Goal: Find specific page/section

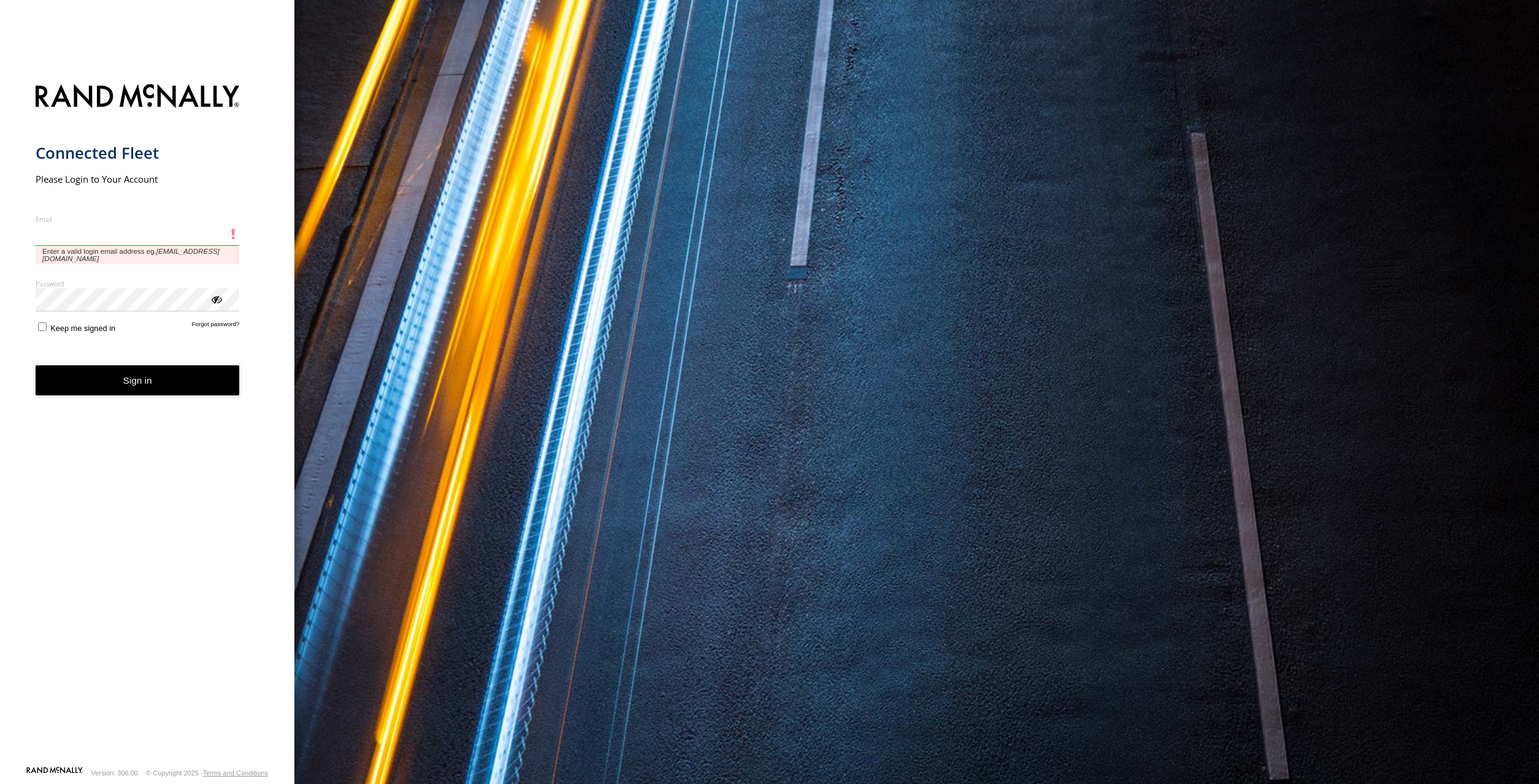
click at [144, 236] on input "Email" at bounding box center [138, 235] width 204 height 22
paste input "**********"
type input "**********"
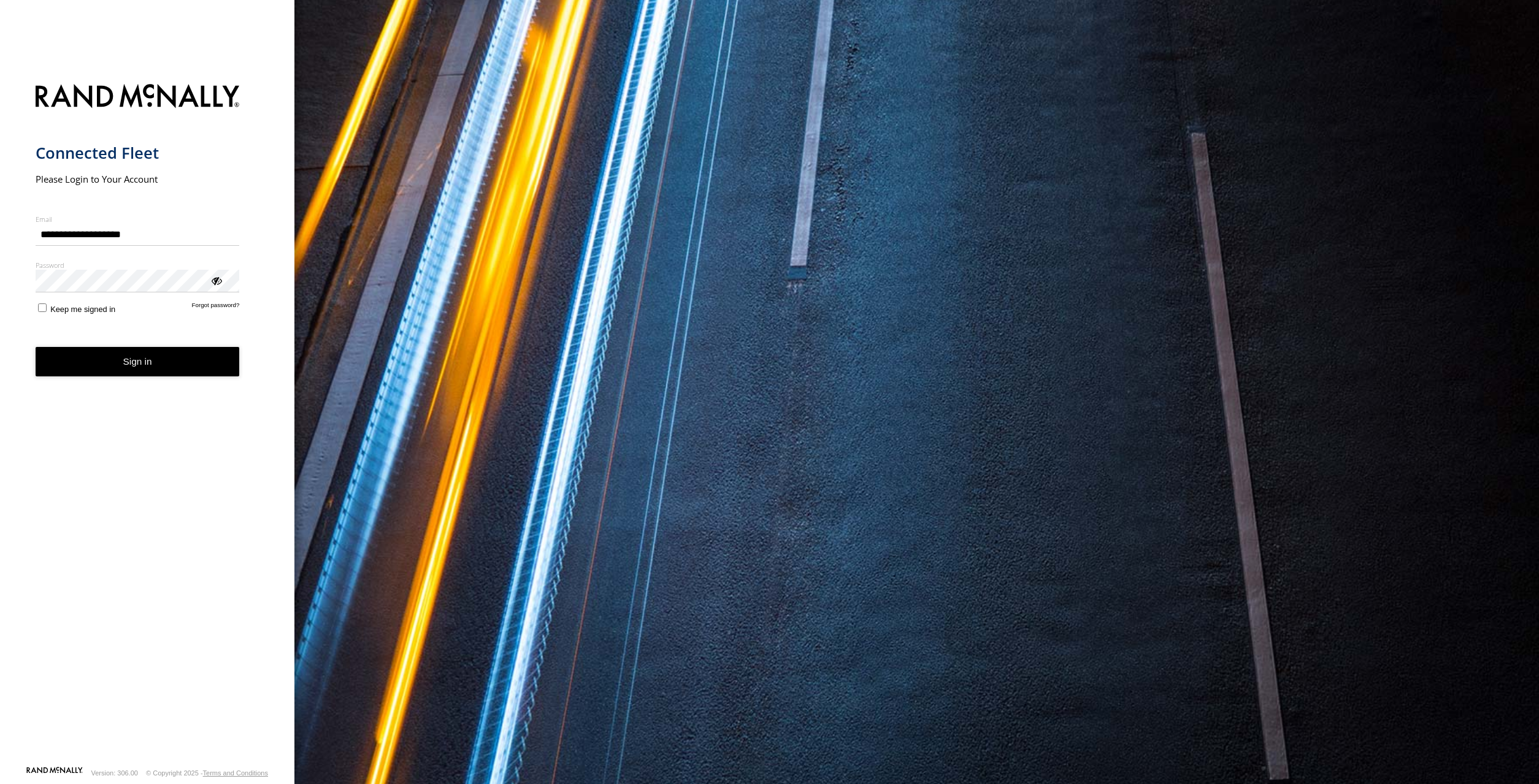
click at [115, 362] on button "Sign in" at bounding box center [138, 362] width 204 height 30
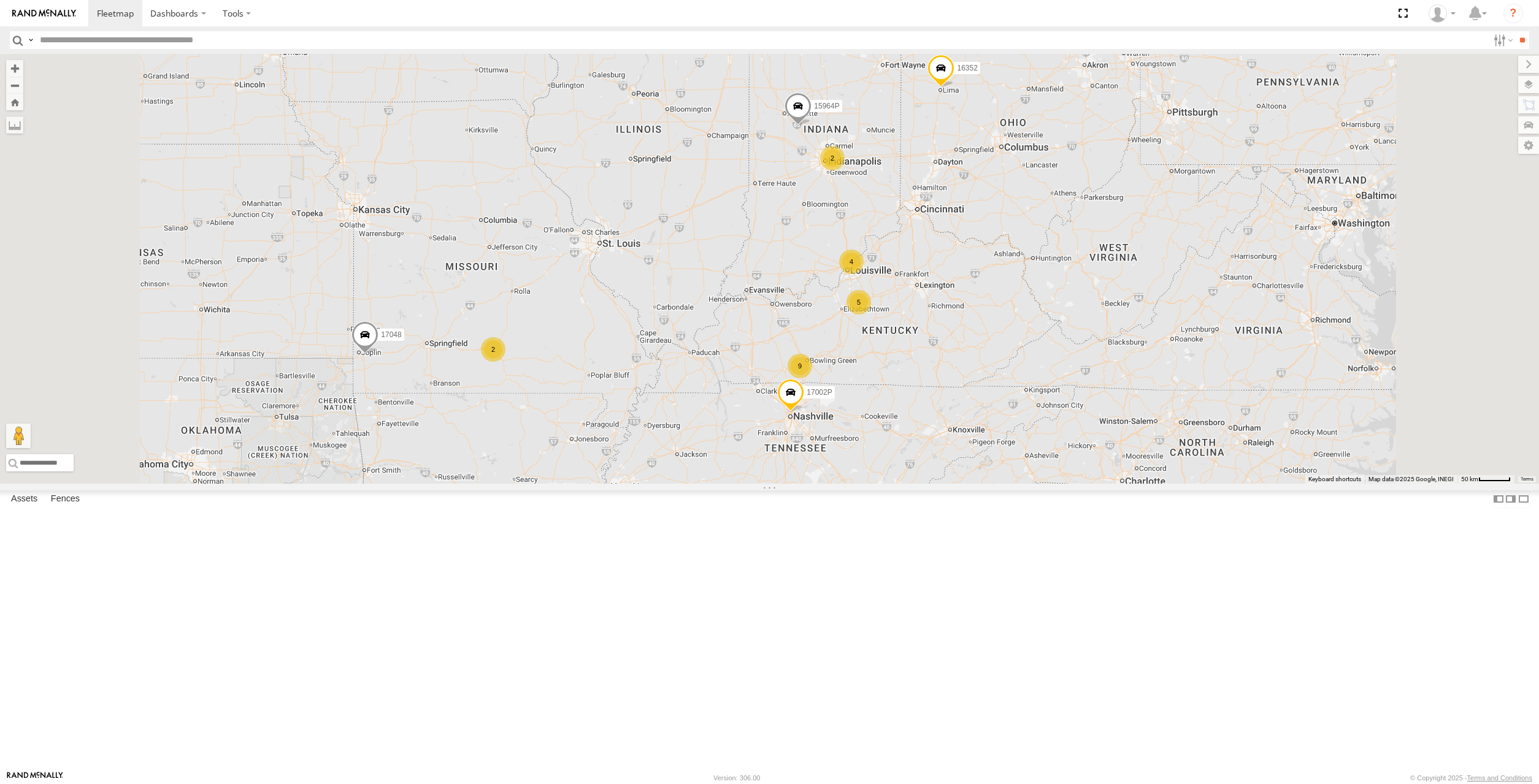
click at [97, 41] on input "text" at bounding box center [761, 40] width 1453 height 18
type input "****"
click at [1515, 31] on input "**" at bounding box center [1521, 40] width 14 height 18
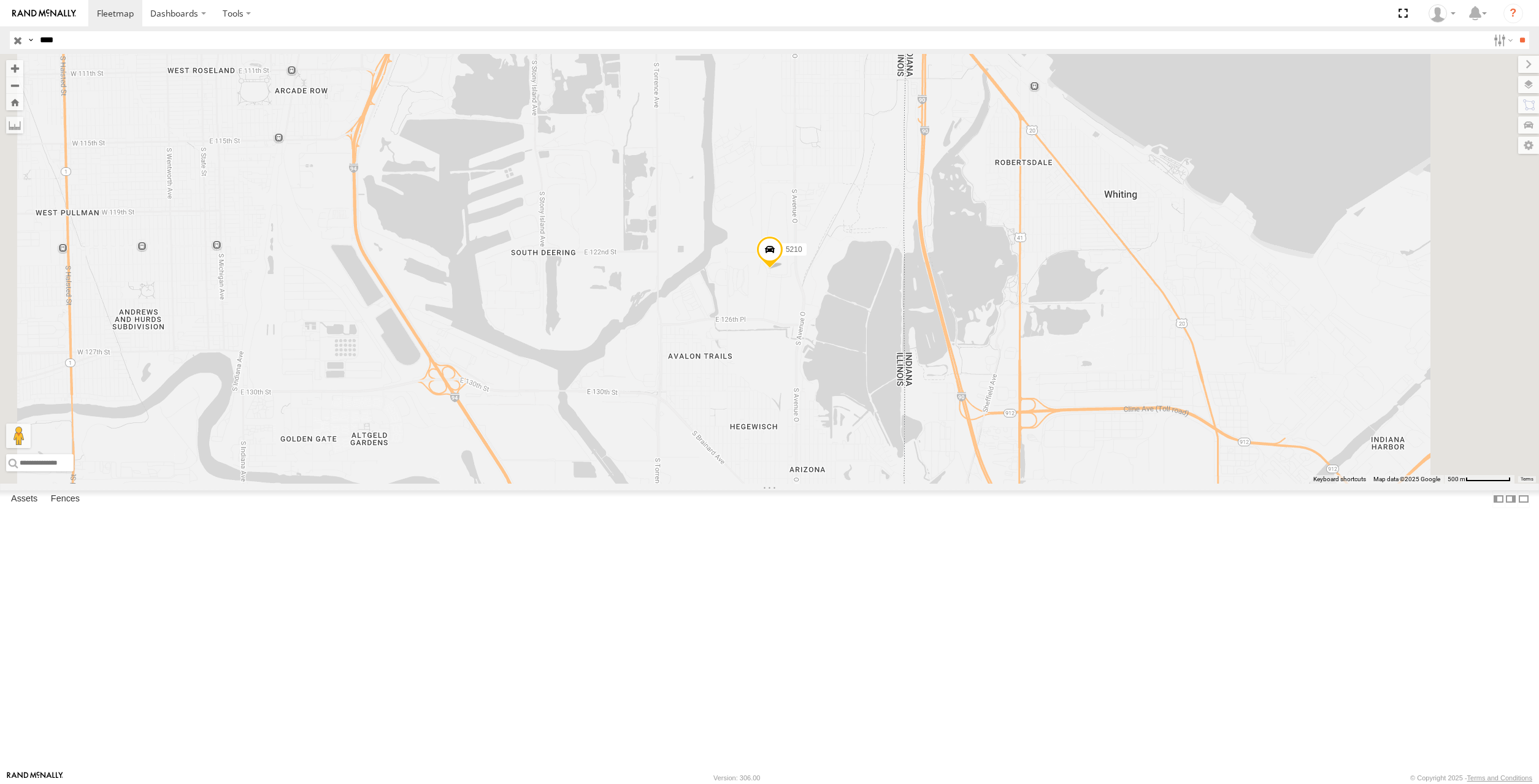
click at [1411, 484] on div "5210" at bounding box center [770, 269] width 1539 height 430
click at [1530, 84] on label at bounding box center [1516, 84] width 45 height 17
click at [0, 0] on span "Basemaps" at bounding box center [0, 0] width 0 height 0
click at [0, 0] on span "Satellite + Roadmap" at bounding box center [0, 0] width 0 height 0
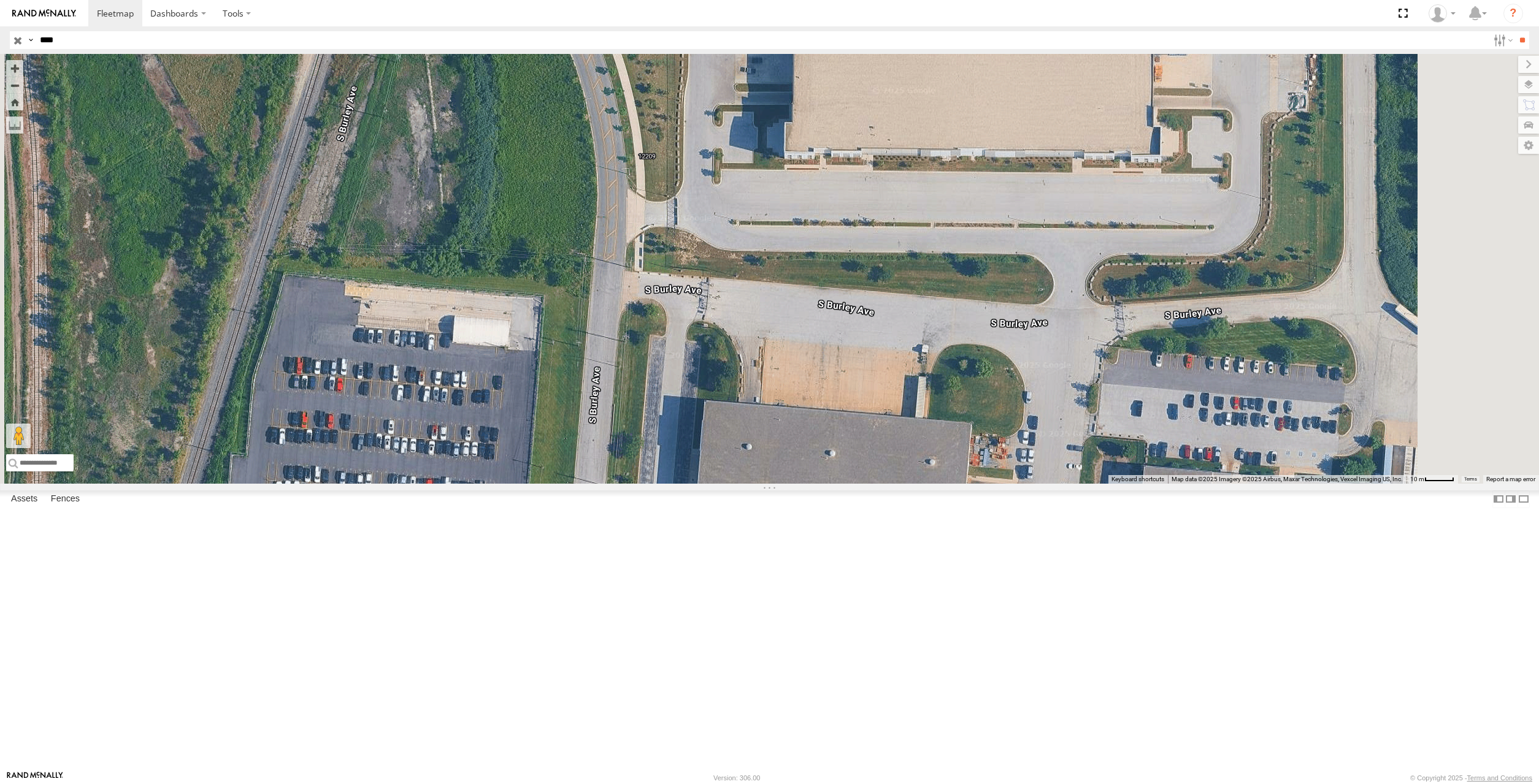
drag, startPoint x: 891, startPoint y: 258, endPoint x: 919, endPoint y: 392, distance: 136.9
click at [919, 392] on div "5210" at bounding box center [770, 269] width 1539 height 430
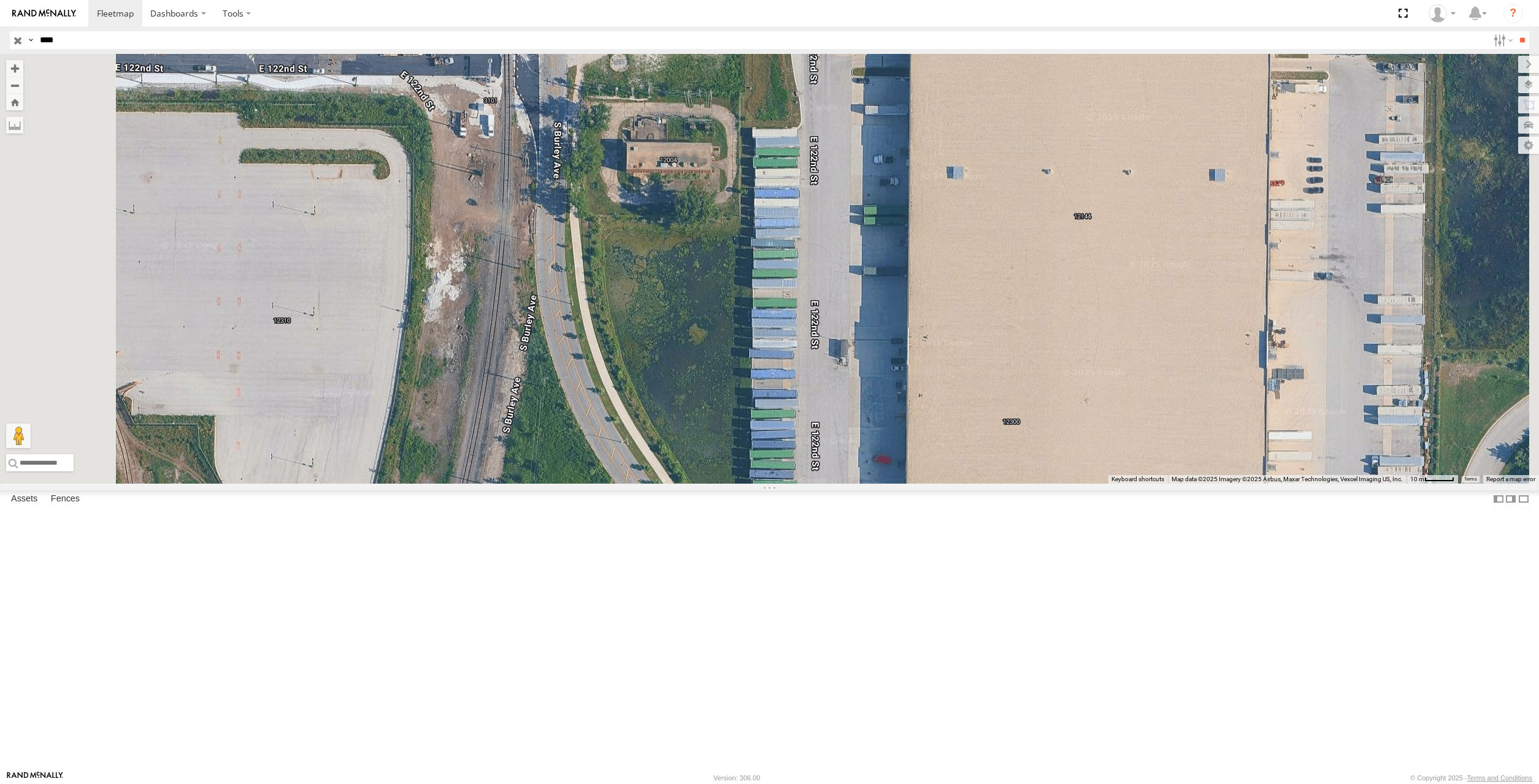
drag, startPoint x: 941, startPoint y: 351, endPoint x: 968, endPoint y: 511, distance: 162.3
click at [968, 484] on div "5210" at bounding box center [770, 269] width 1539 height 430
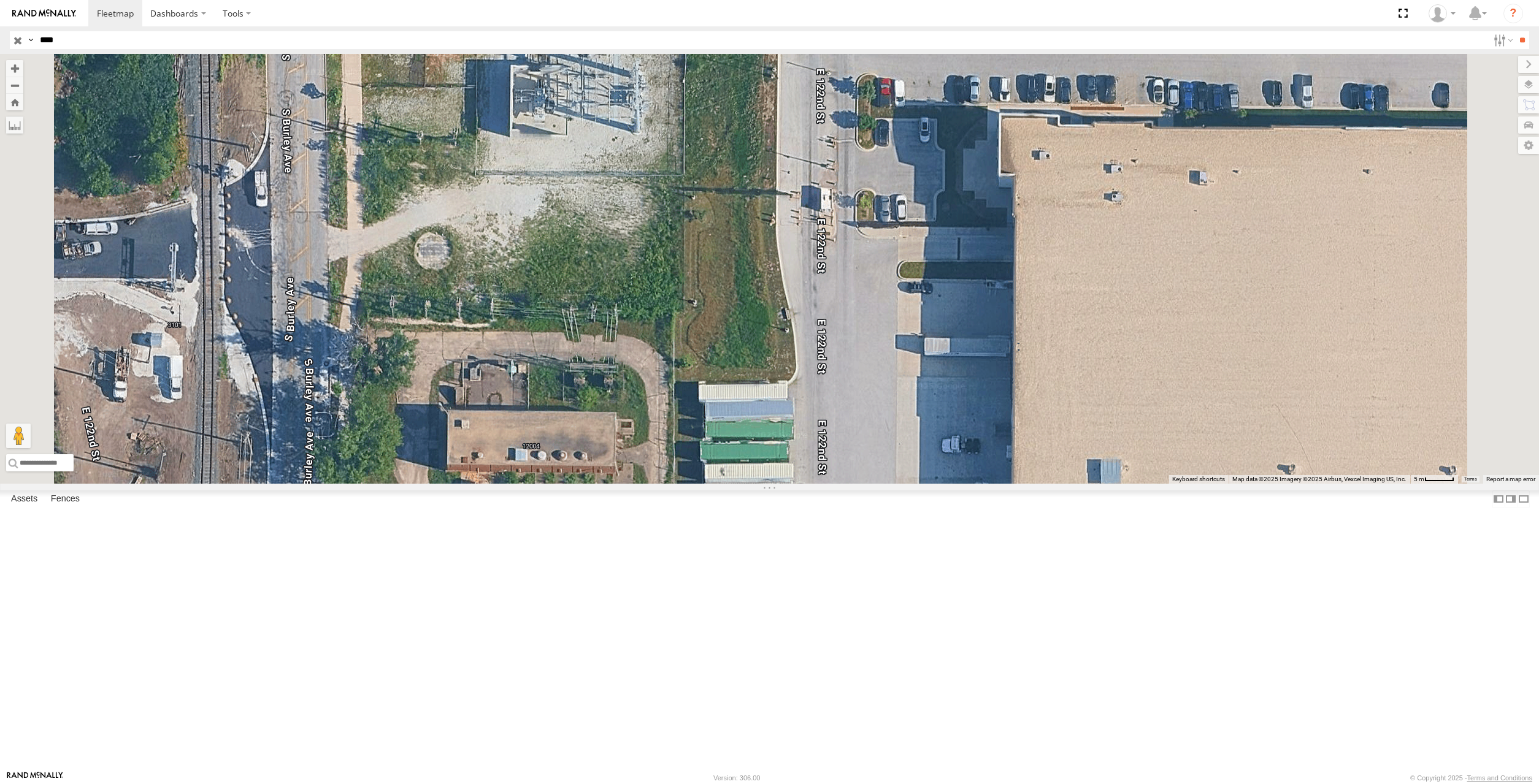
drag, startPoint x: 979, startPoint y: 320, endPoint x: 985, endPoint y: 314, distance: 8.5
click at [986, 322] on div "5210" at bounding box center [770, 269] width 1539 height 430
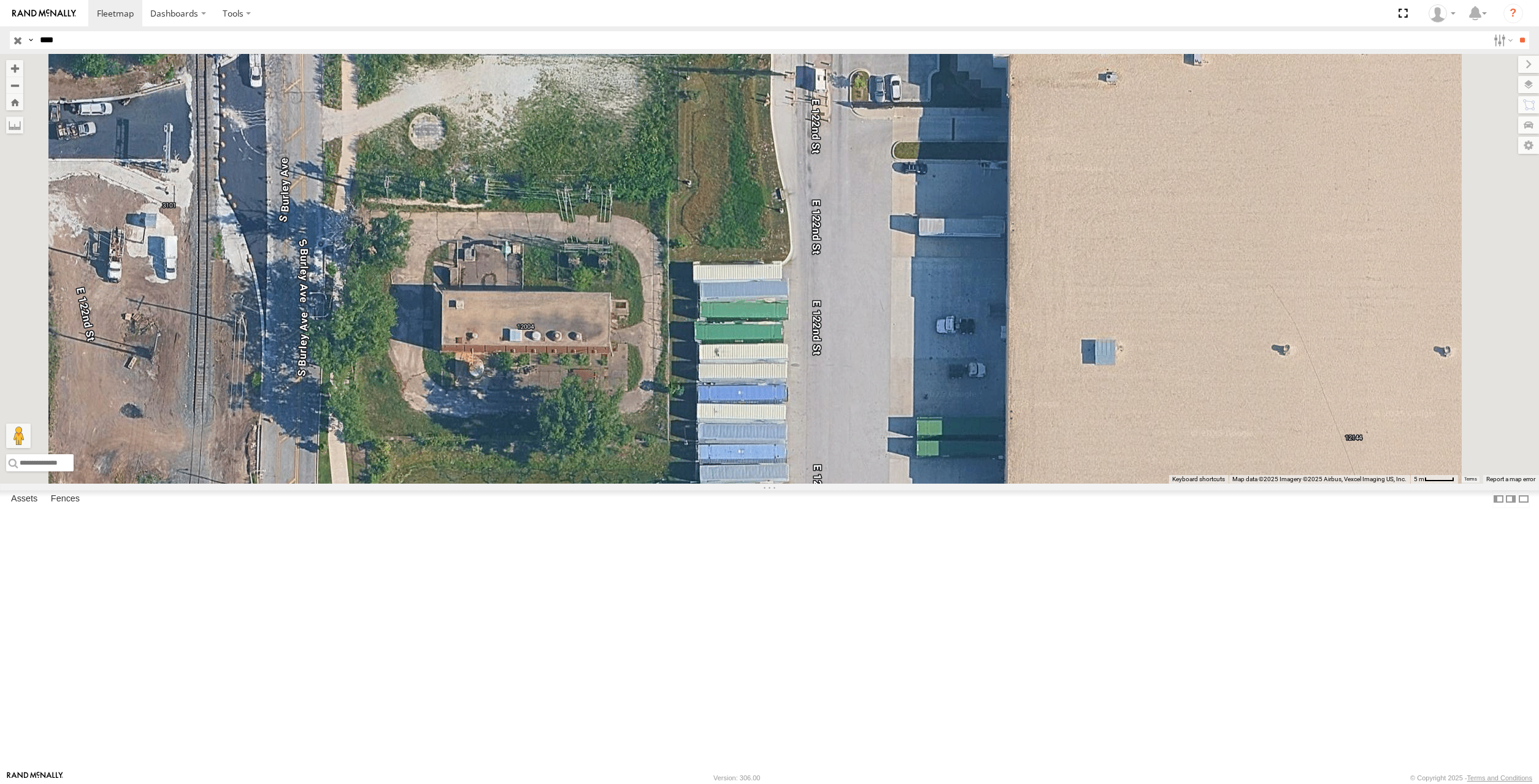
drag, startPoint x: 993, startPoint y: 451, endPoint x: 991, endPoint y: 411, distance: 40.0
click at [993, 417] on div "5210" at bounding box center [770, 269] width 1539 height 430
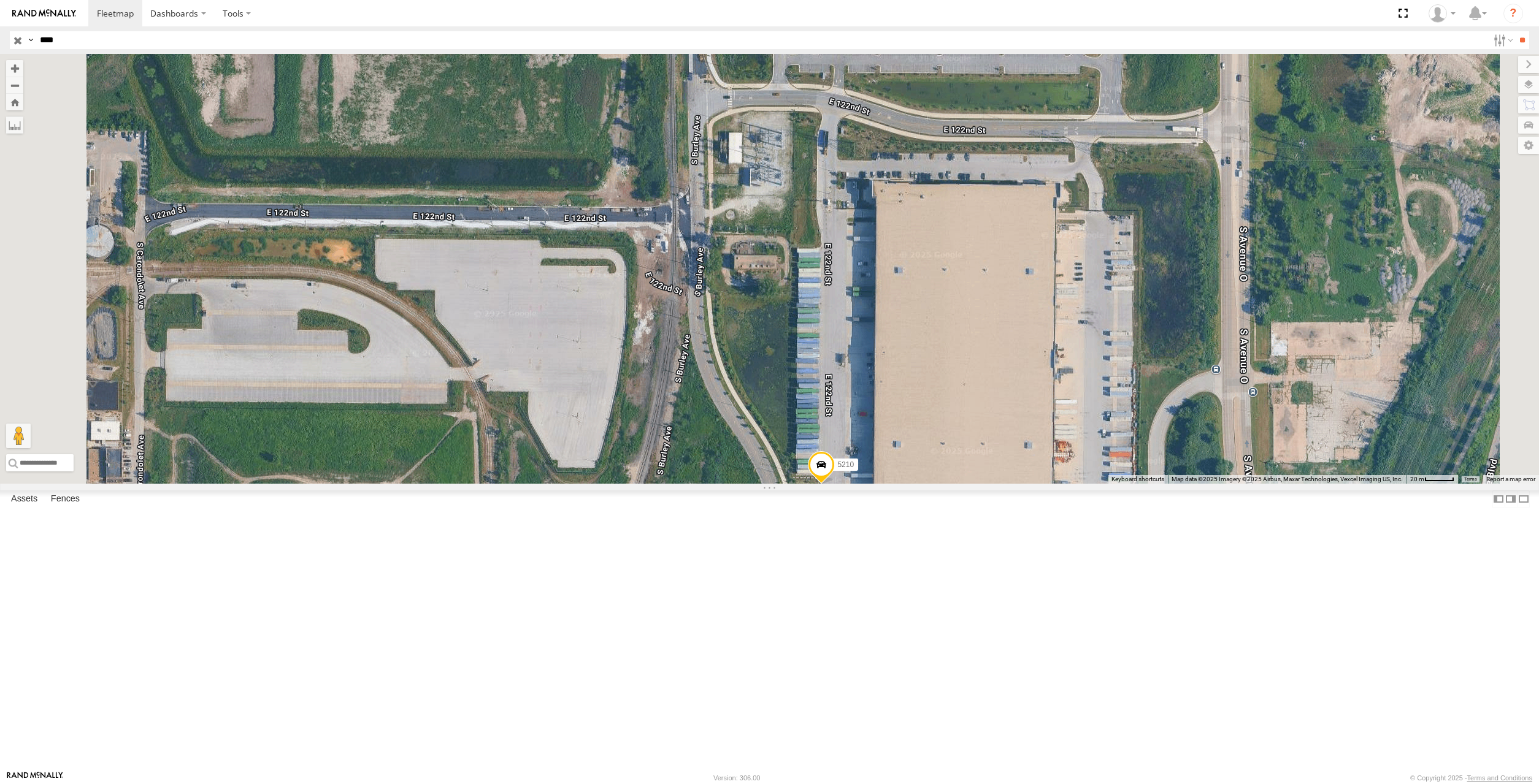
drag, startPoint x: 978, startPoint y: 505, endPoint x: 963, endPoint y: 411, distance: 95.2
click at [963, 411] on div "5210" at bounding box center [770, 269] width 1539 height 430
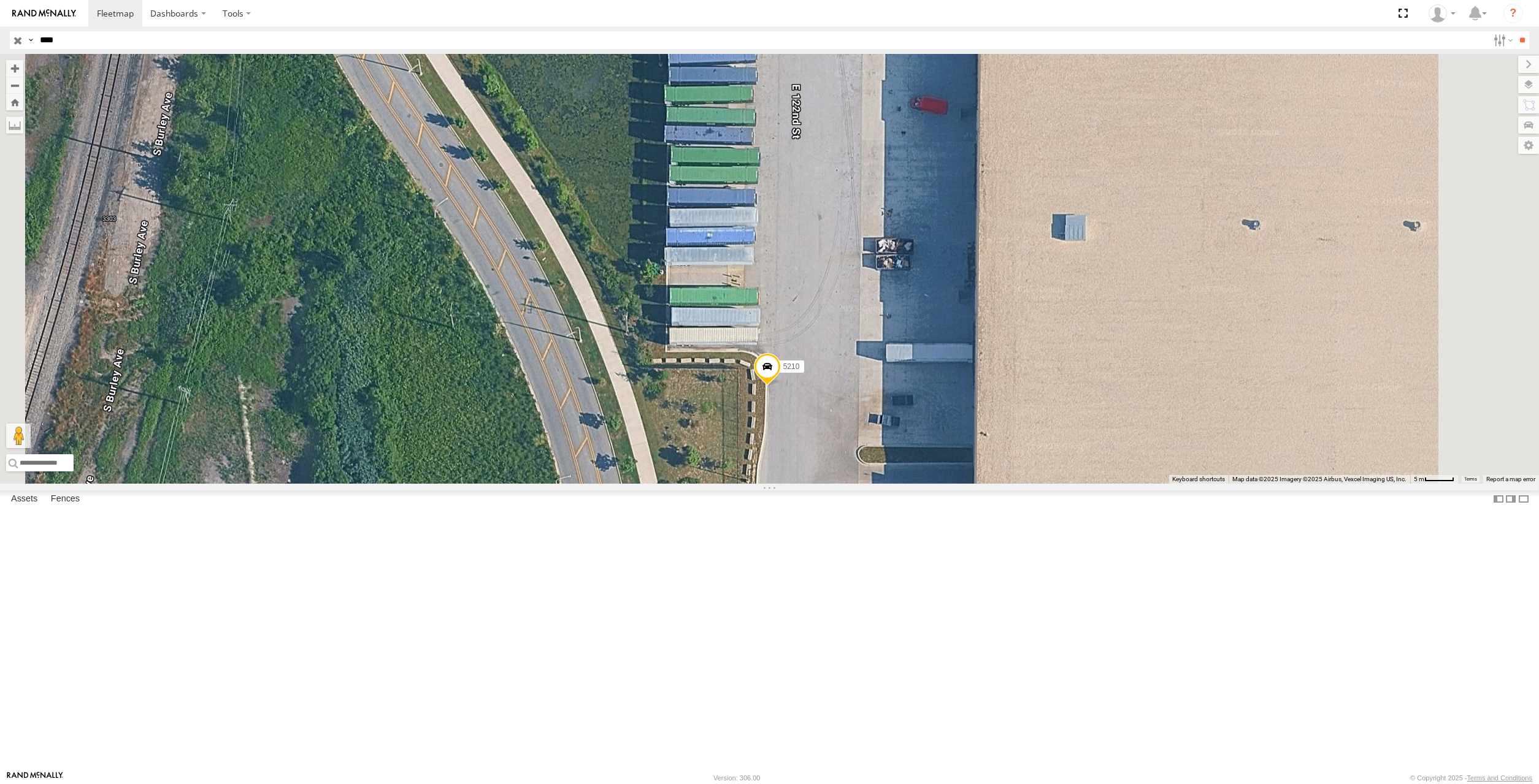
drag, startPoint x: 972, startPoint y: 497, endPoint x: 967, endPoint y: 454, distance: 43.3
click at [968, 458] on div "5210" at bounding box center [770, 269] width 1539 height 430
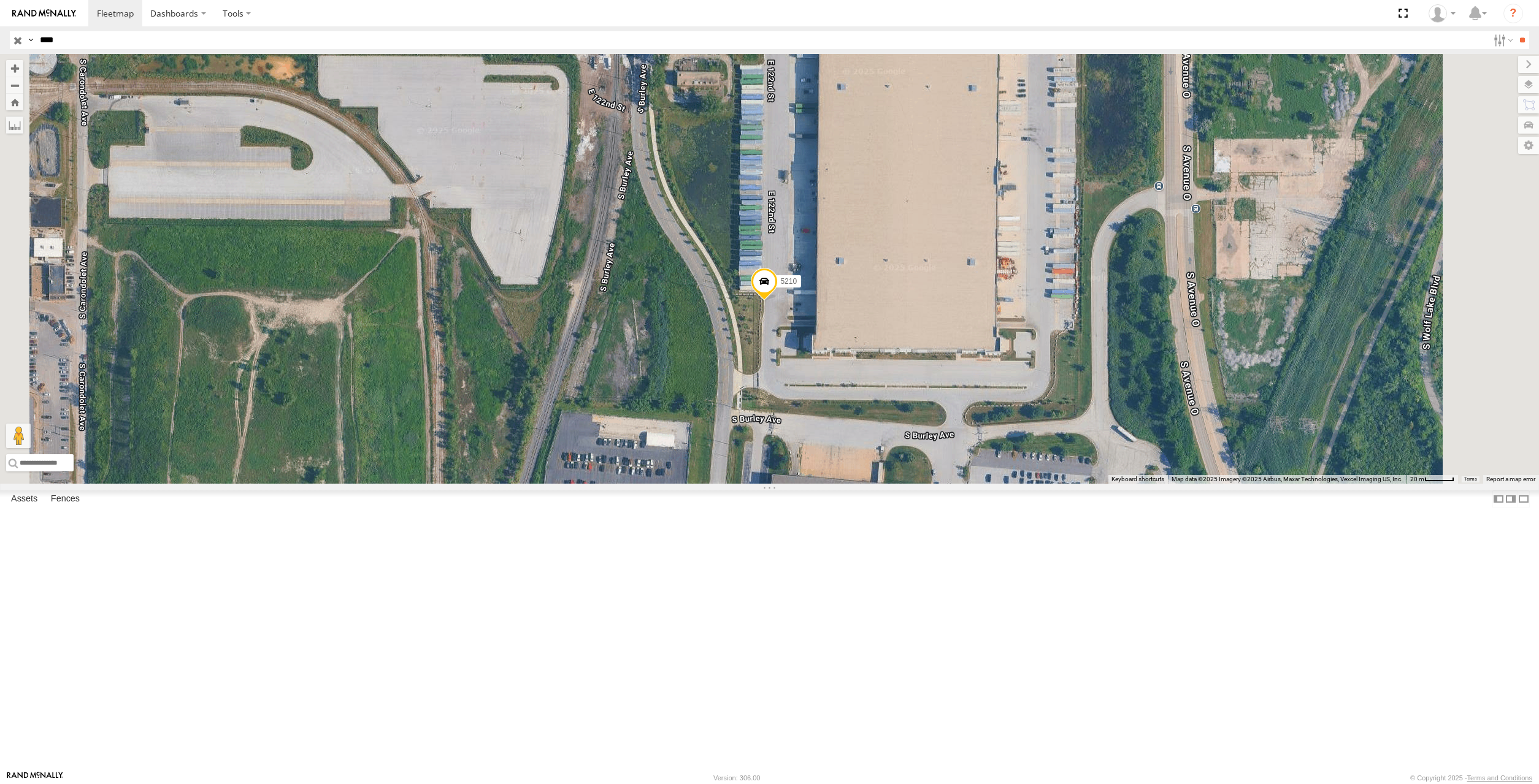
drag, startPoint x: 946, startPoint y: 374, endPoint x: 903, endPoint y: 431, distance: 71.4
click at [903, 431] on div "5210" at bounding box center [770, 269] width 1539 height 430
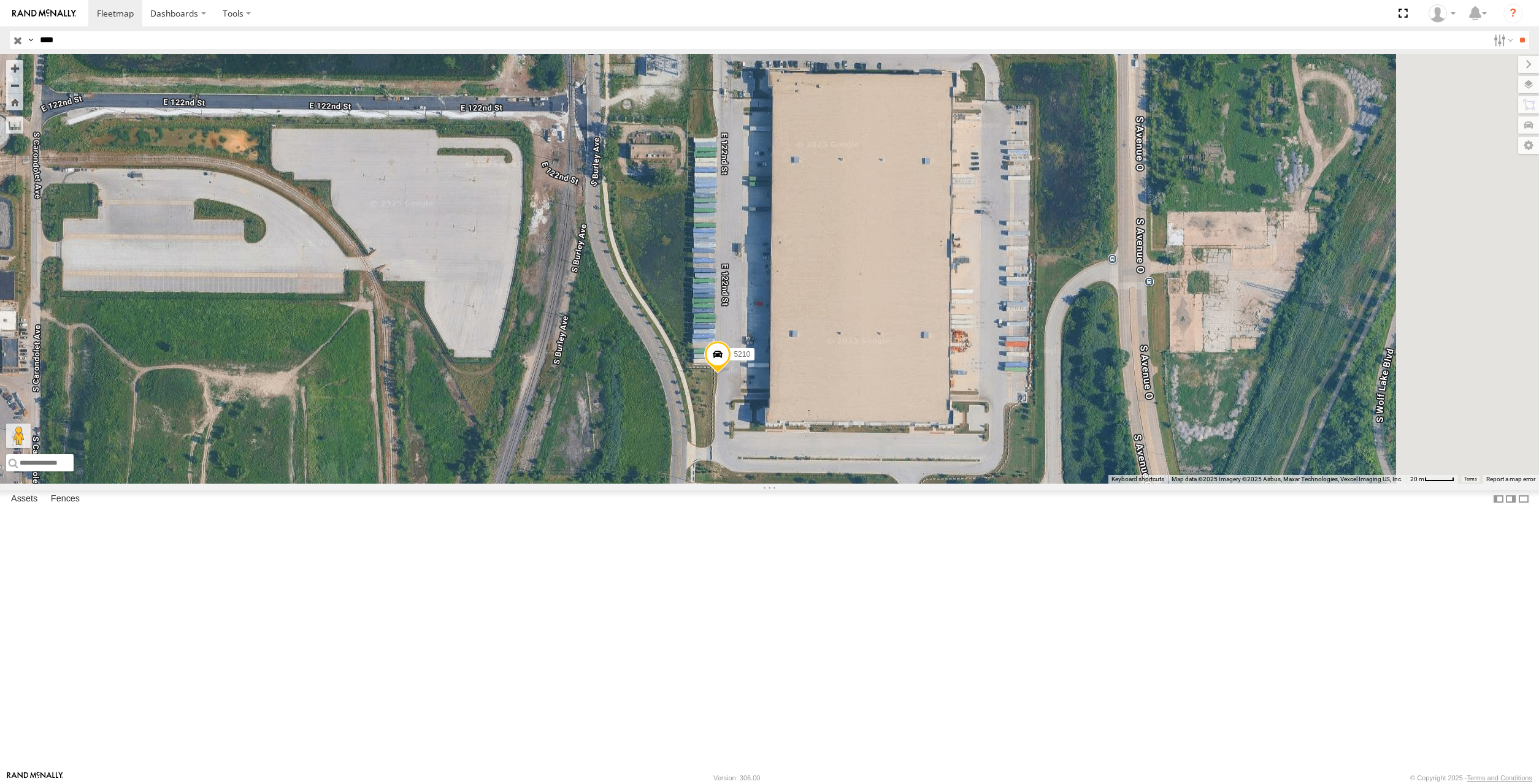
click at [859, 484] on div "5210" at bounding box center [770, 269] width 1539 height 430
click at [873, 484] on div "5210" at bounding box center [770, 269] width 1539 height 430
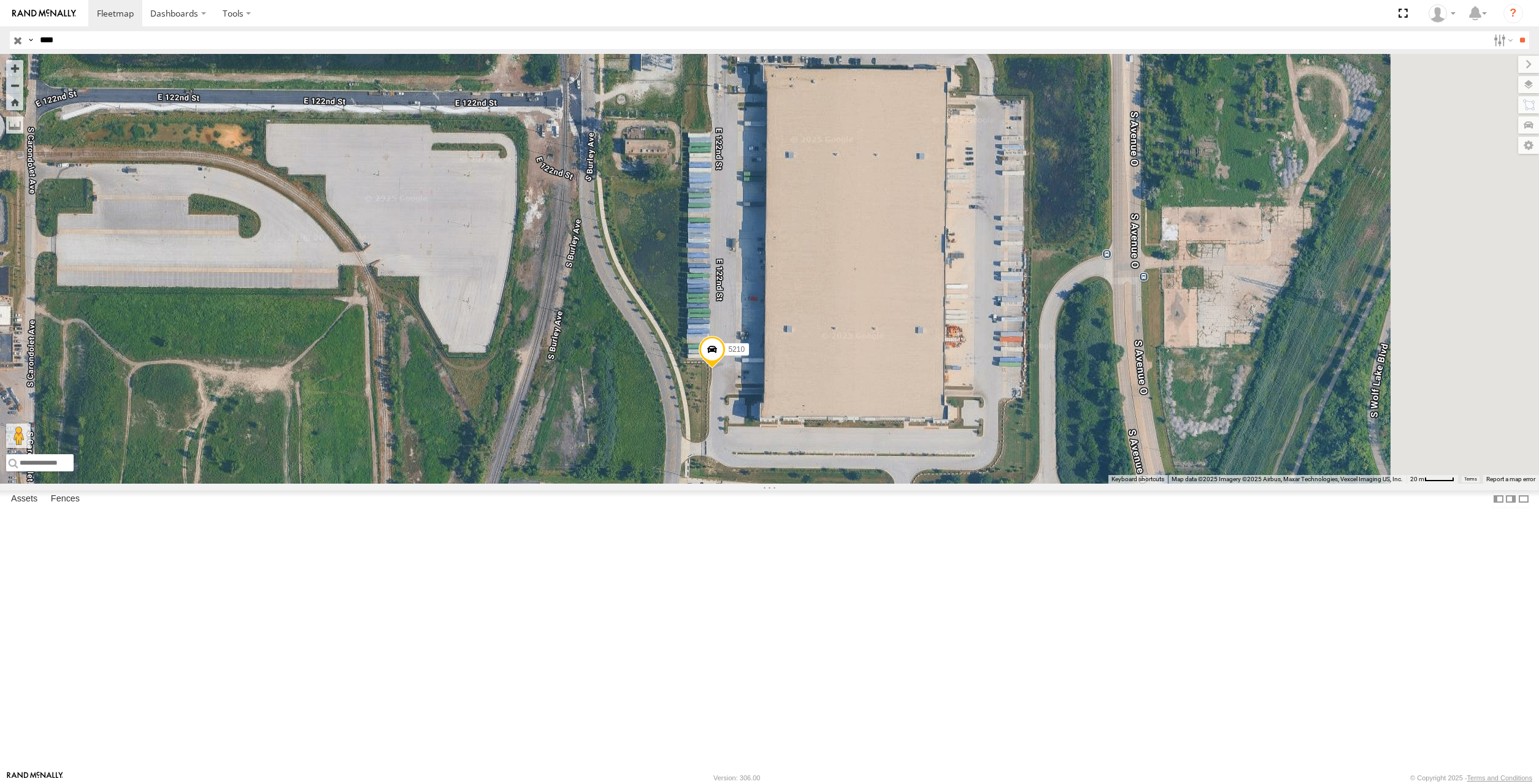
drag, startPoint x: 873, startPoint y: 522, endPoint x: 856, endPoint y: 496, distance: 31.1
click at [856, 484] on div "5210" at bounding box center [770, 269] width 1539 height 430
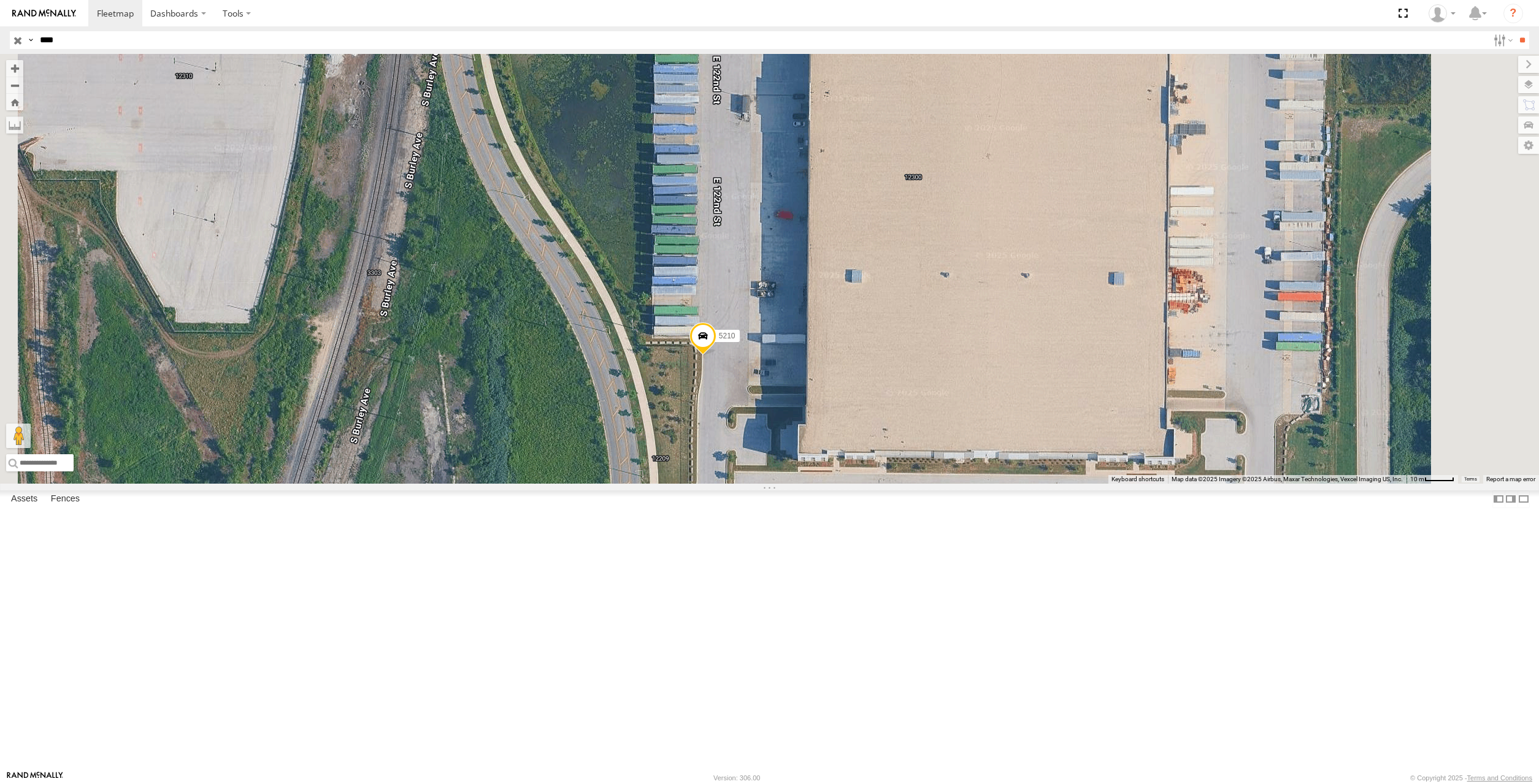
drag, startPoint x: 856, startPoint y: 485, endPoint x: 860, endPoint y: 499, distance: 14.6
click at [716, 355] on span at bounding box center [702, 338] width 27 height 33
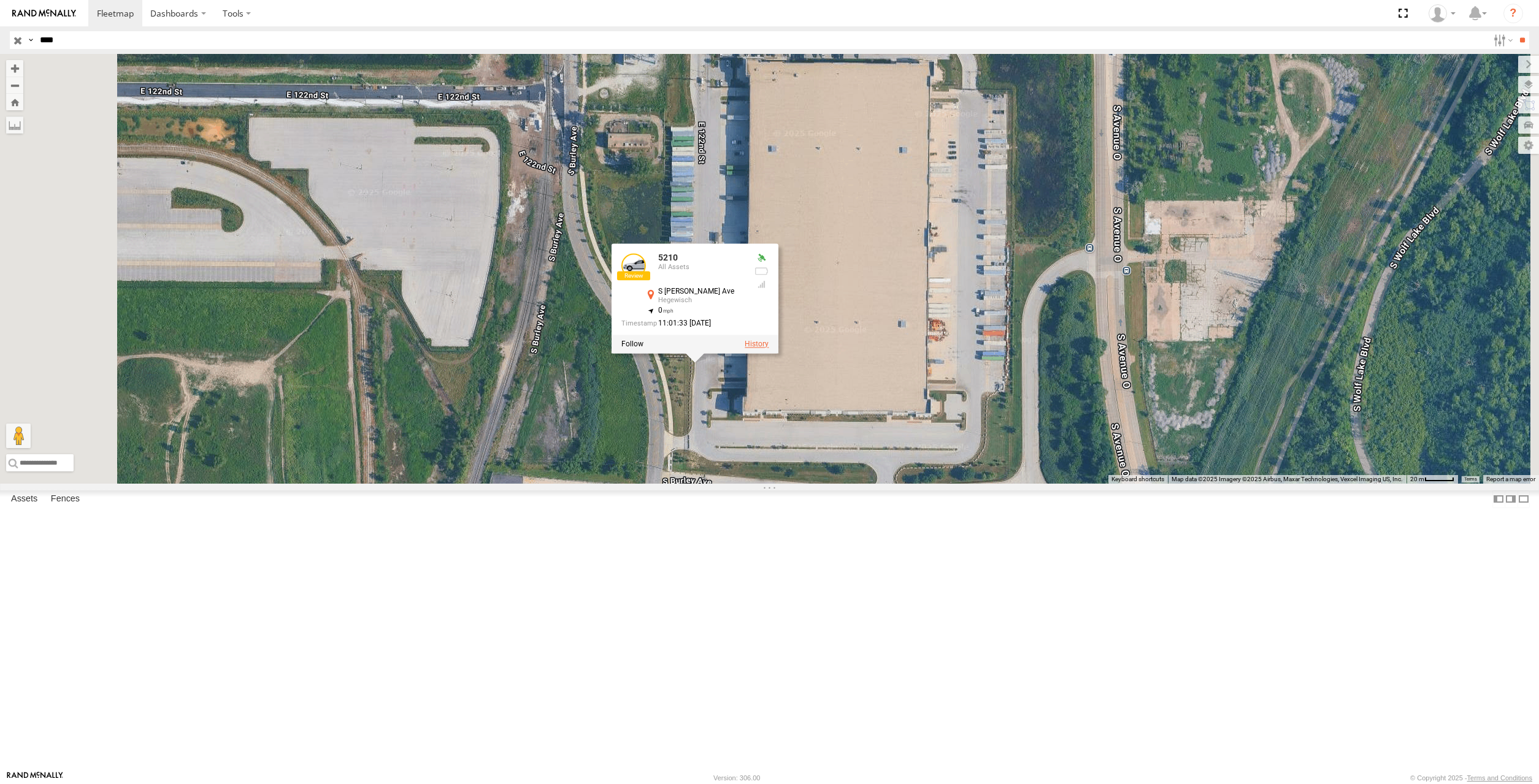
click at [769, 349] on label at bounding box center [756, 344] width 24 height 9
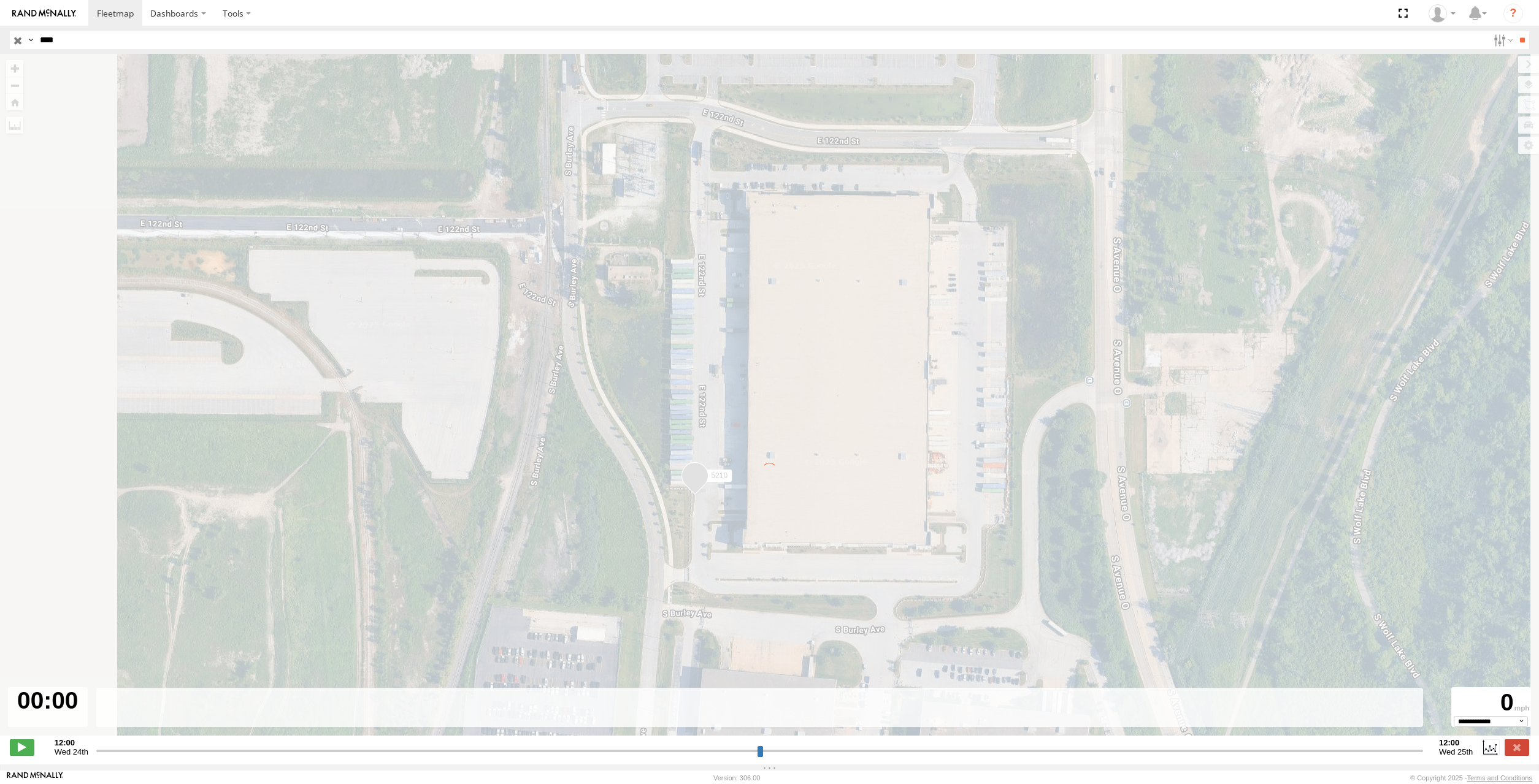
type input "**********"
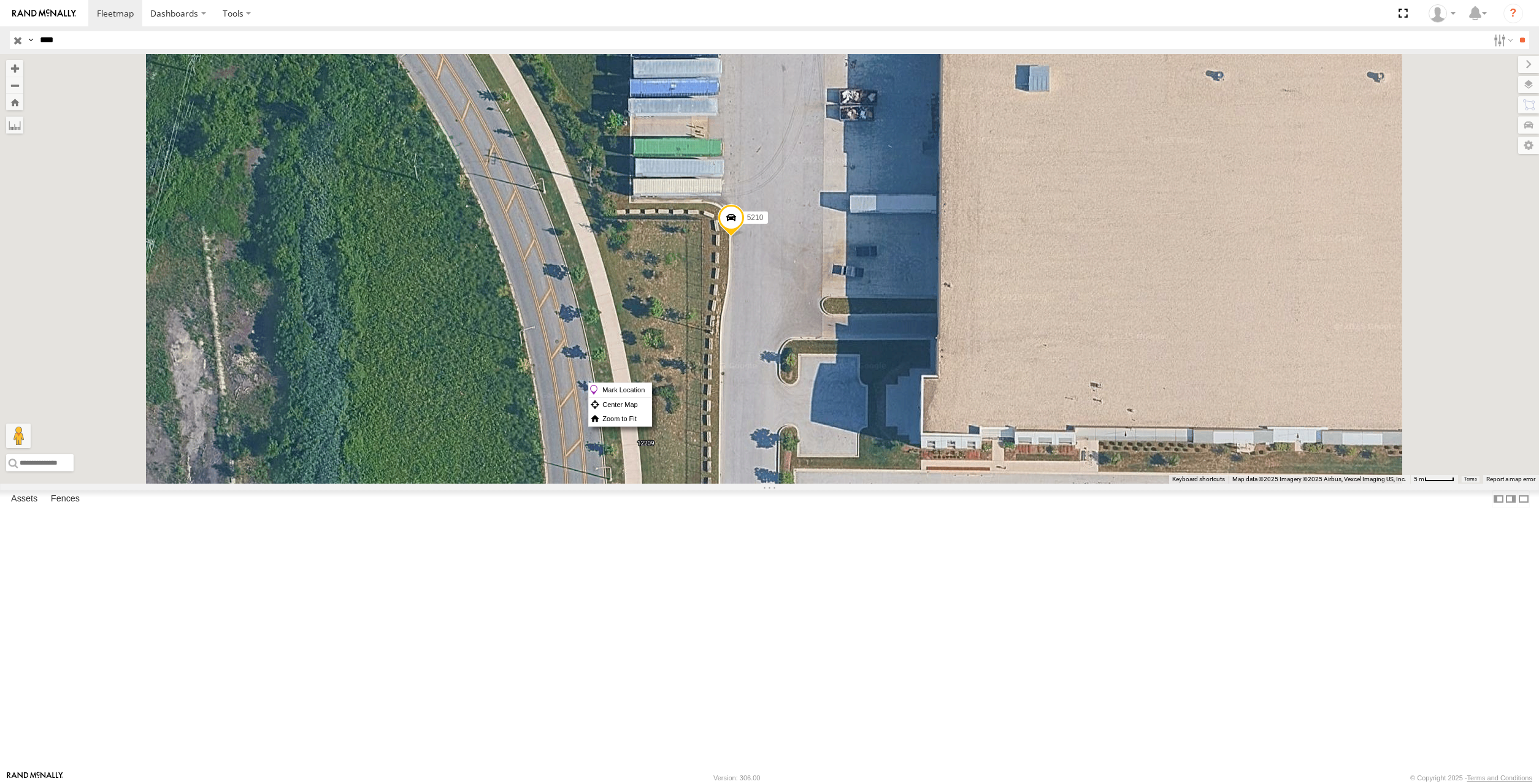
click at [886, 409] on div "5210" at bounding box center [770, 269] width 1539 height 430
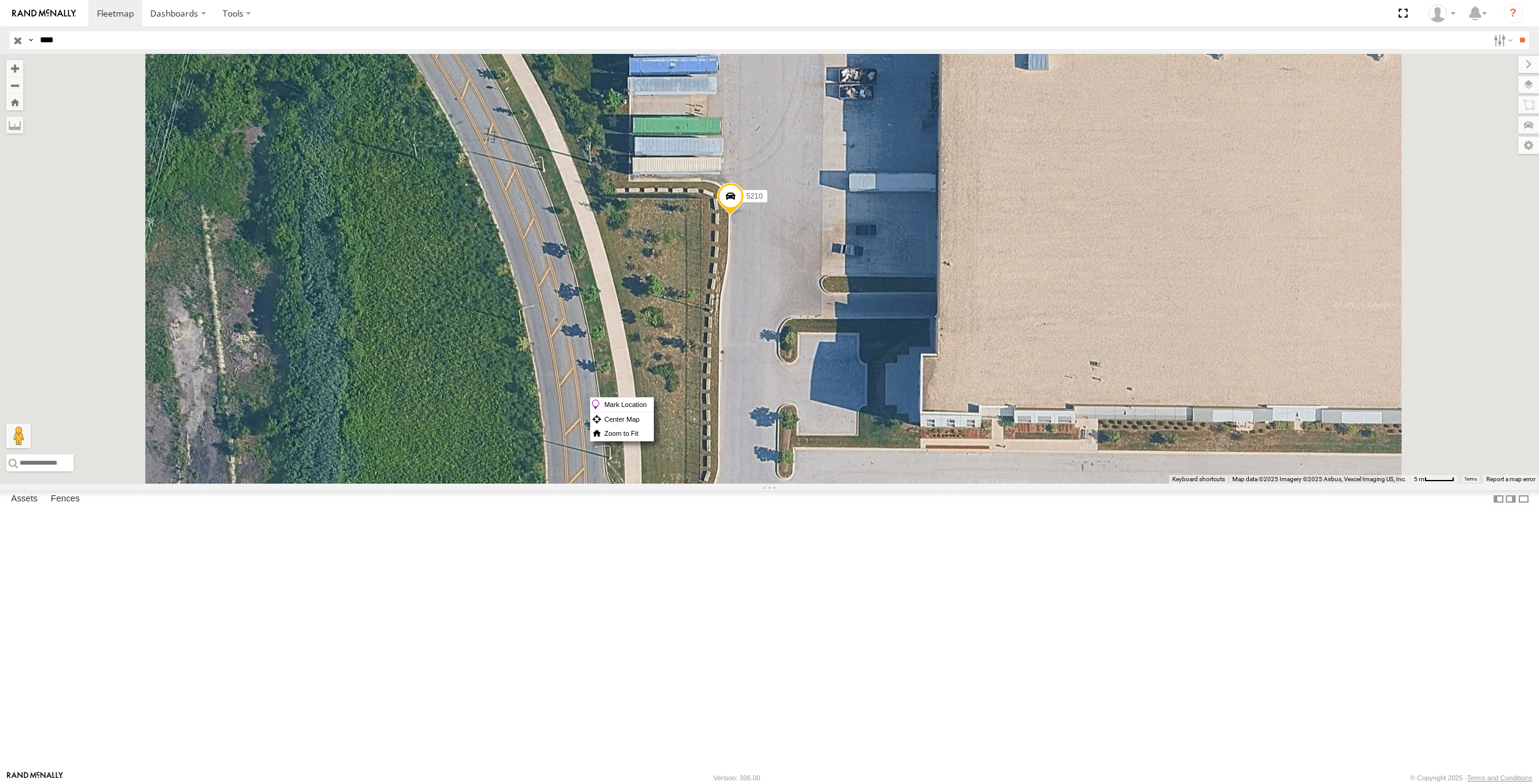
drag, startPoint x: 916, startPoint y: 389, endPoint x: 914, endPoint y: 366, distance: 23.1
click at [914, 366] on div "5210" at bounding box center [770, 269] width 1539 height 430
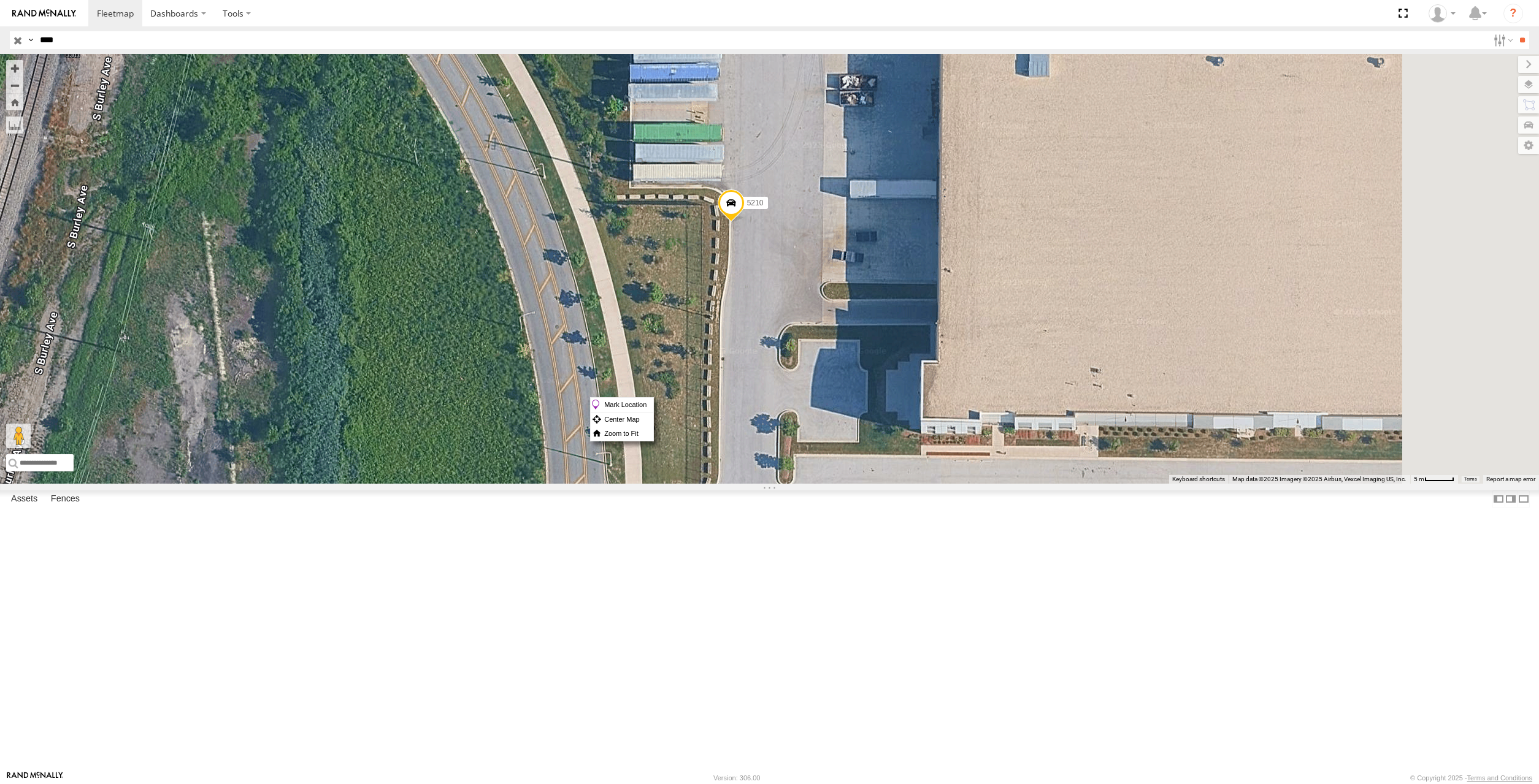
drag, startPoint x: 930, startPoint y: 369, endPoint x: 931, endPoint y: 375, distance: 6.1
click at [931, 375] on div "5210" at bounding box center [770, 269] width 1539 height 430
click at [654, 408] on label "Mark Location" at bounding box center [622, 404] width 63 height 14
click at [757, 237] on span at bounding box center [743, 220] width 27 height 33
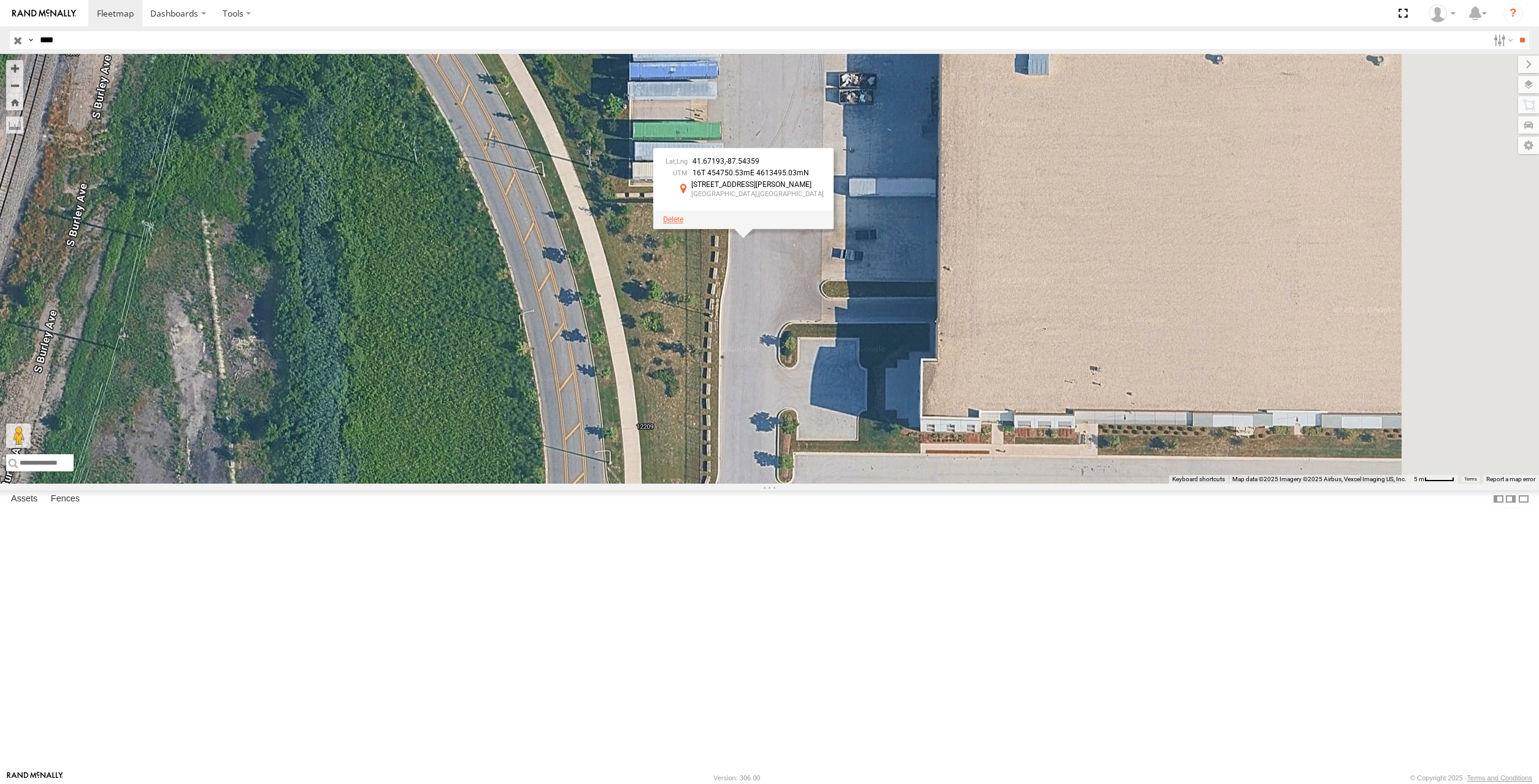
click at [683, 224] on span at bounding box center [673, 219] width 20 height 9
